Goal: Find specific page/section: Find specific page/section

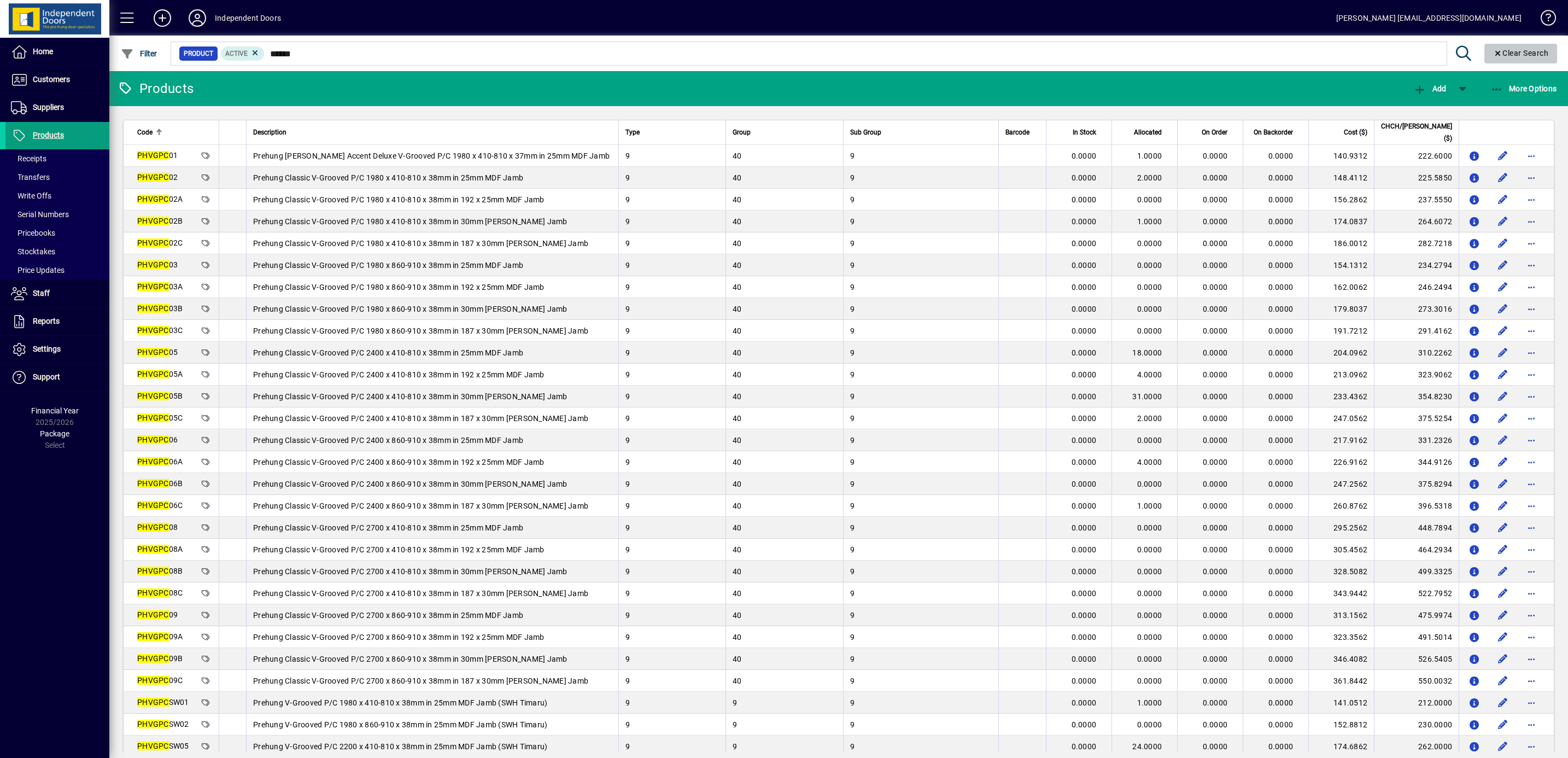
click at [1494, 55] on icon "Clear" at bounding box center [1498, 54] width 10 height 8
